Goal: Task Accomplishment & Management: Use online tool/utility

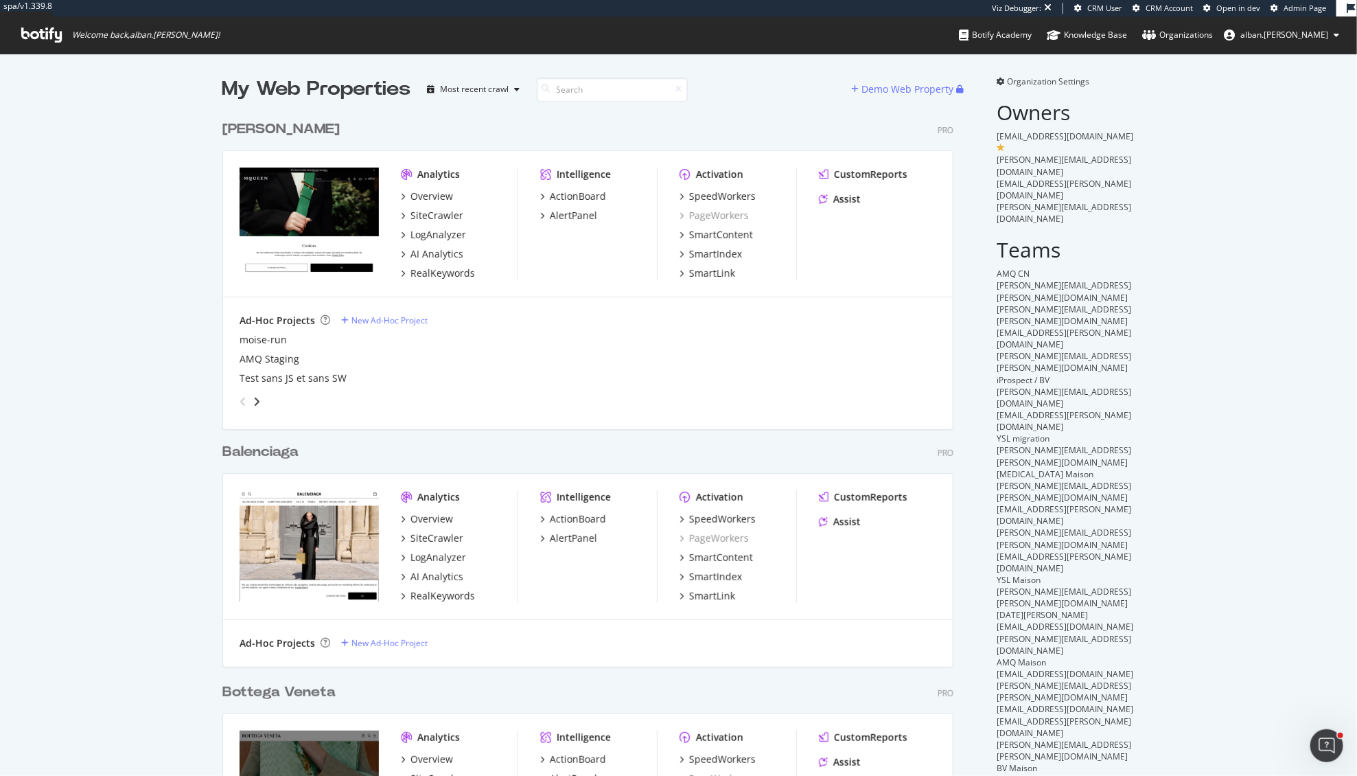
scroll to position [1126, 741]
click at [454, 216] on div "SiteCrawler" at bounding box center [437, 216] width 53 height 14
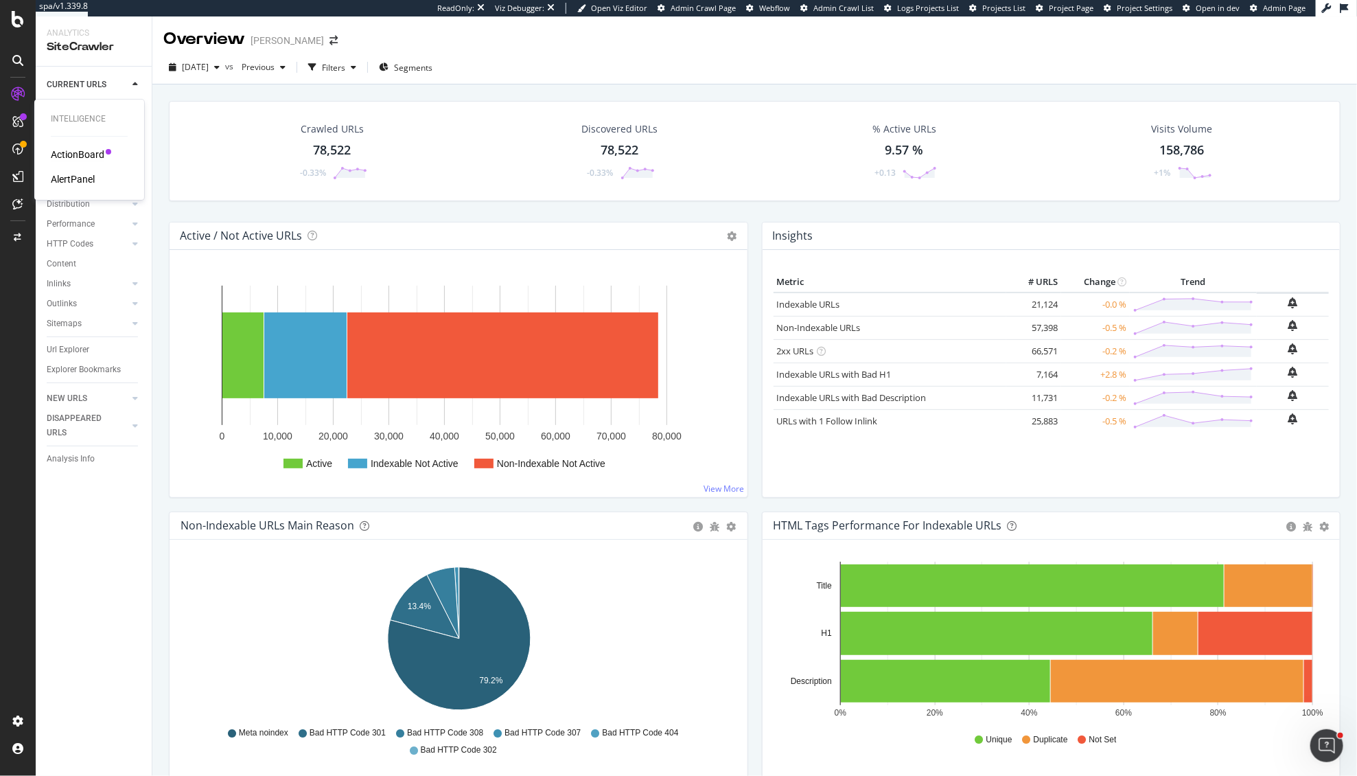
click at [91, 153] on div "ActionBoard" at bounding box center [78, 155] width 54 height 14
